Goal: Navigation & Orientation: Find specific page/section

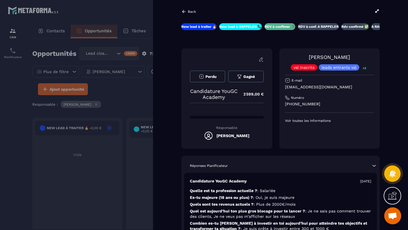
scroll to position [39, 0]
click at [11, 33] on div at bounding box center [204, 115] width 408 height 230
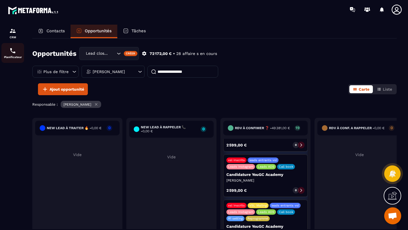
click at [14, 52] on img at bounding box center [12, 50] width 7 height 7
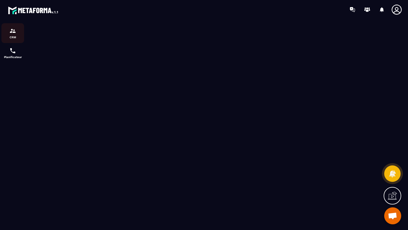
click at [12, 33] on img at bounding box center [12, 30] width 7 height 7
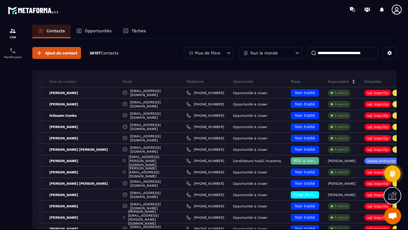
click at [98, 31] on p "Opportunités" at bounding box center [98, 30] width 27 height 5
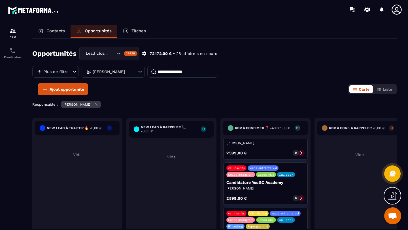
scroll to position [671, 0]
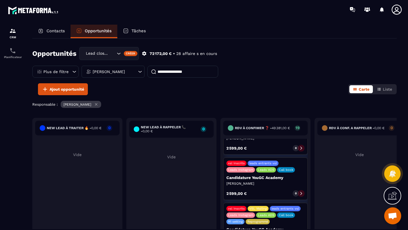
click at [301, 192] on icon at bounding box center [301, 194] width 4 height 4
